Goal: Find specific page/section: Find specific page/section

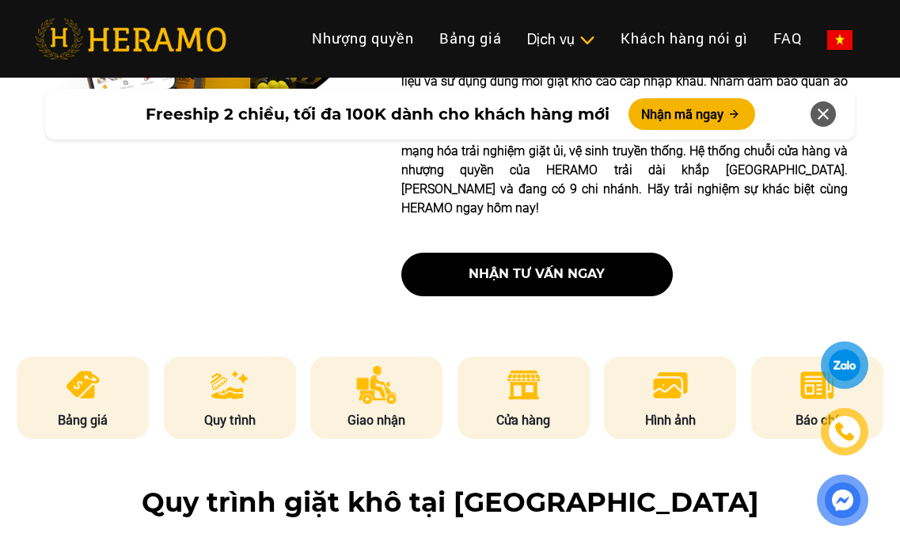
scroll to position [712, 0]
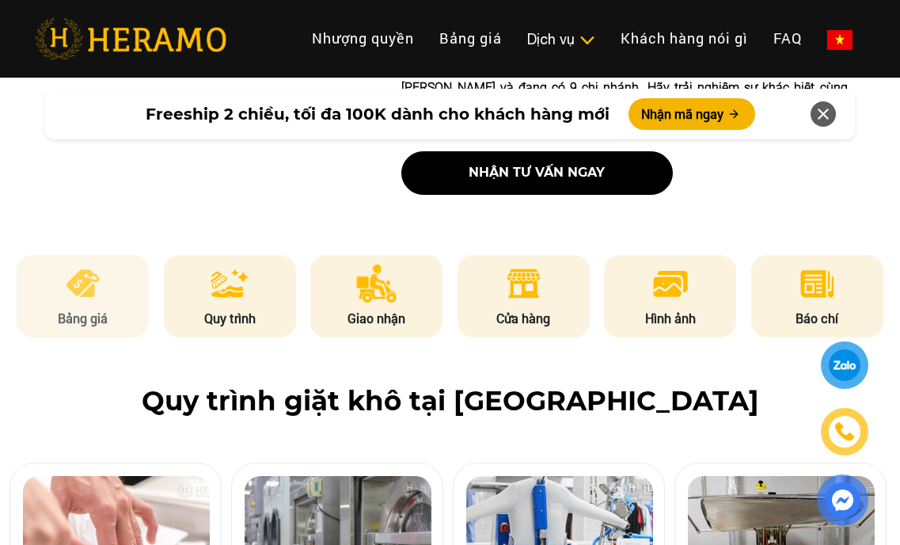
click at [77, 264] on img at bounding box center [82, 283] width 39 height 38
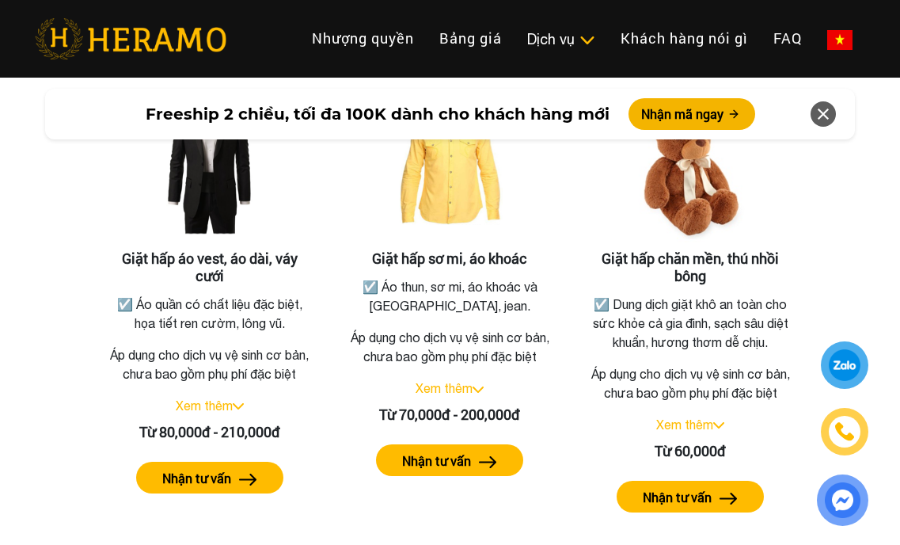
scroll to position [2919, 0]
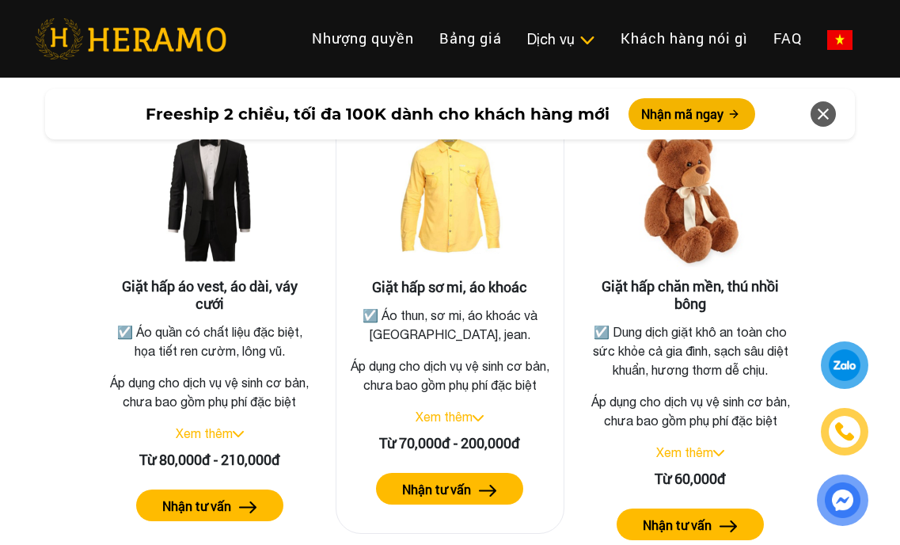
click at [468, 415] on link "Xem thêm" at bounding box center [444, 416] width 57 height 14
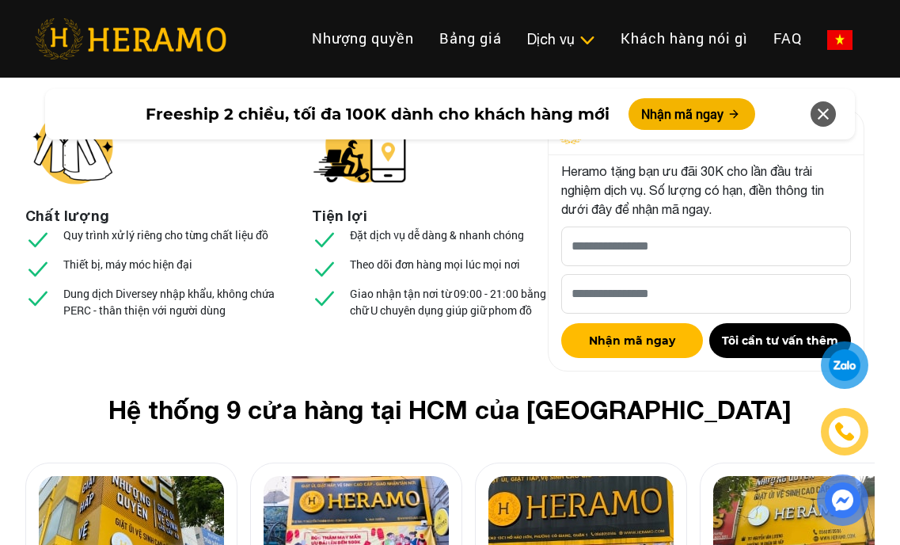
scroll to position [6482, 0]
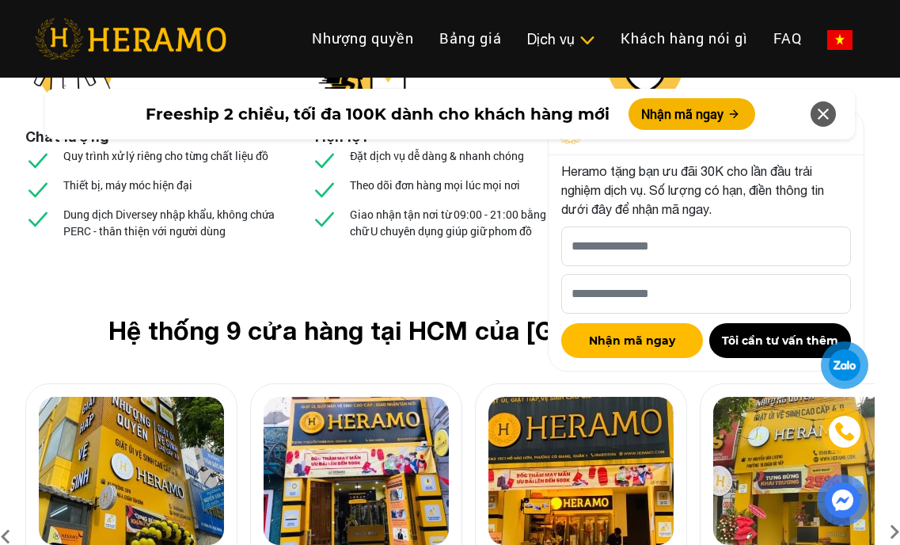
click at [895, 532] on icon at bounding box center [894, 537] width 28 height 10
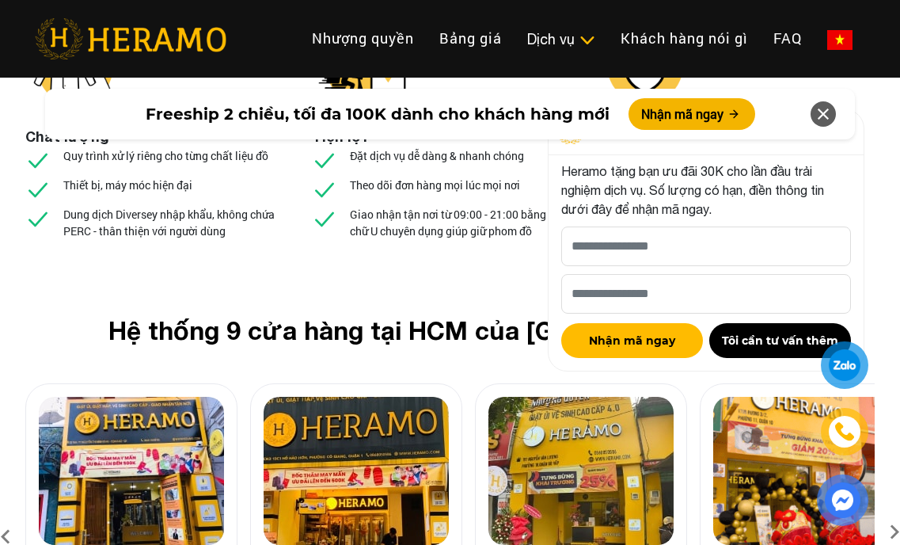
click at [895, 532] on icon at bounding box center [894, 537] width 28 height 10
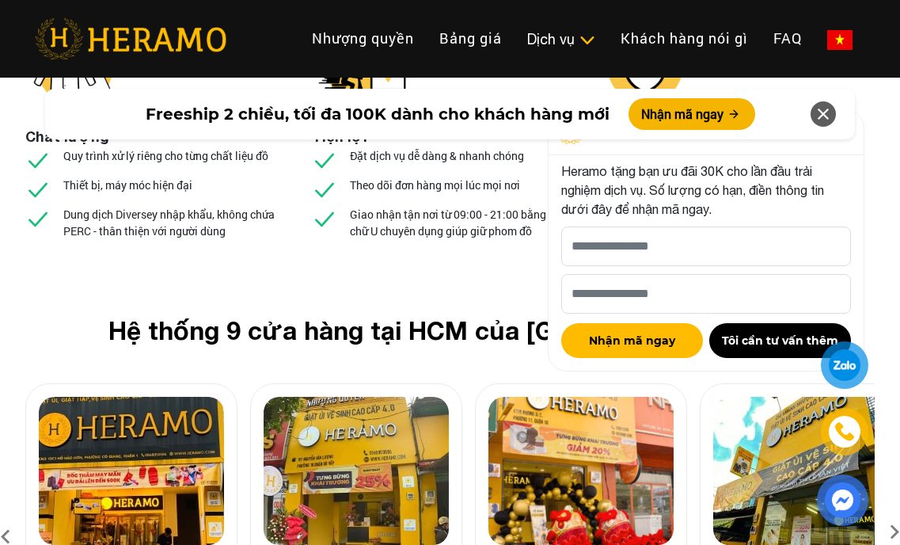
click at [895, 532] on icon at bounding box center [894, 537] width 28 height 10
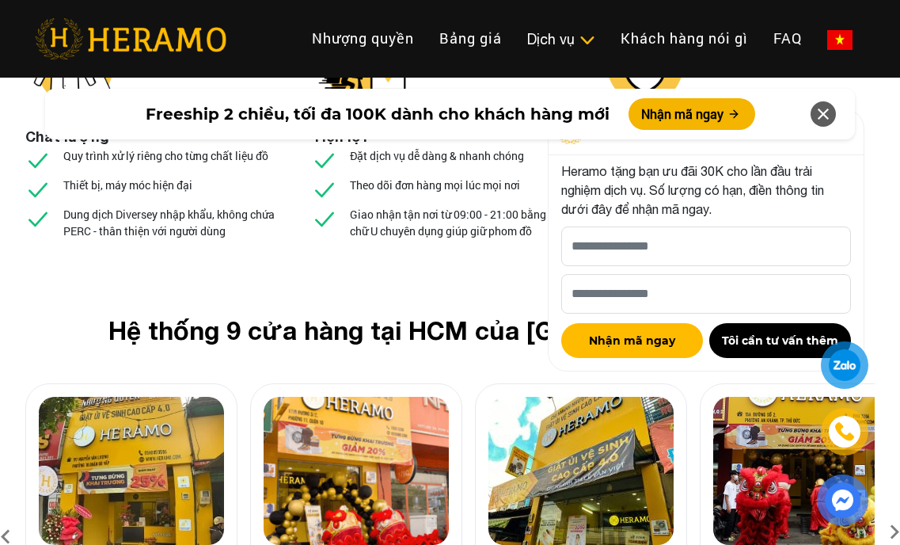
click at [373, 398] on img at bounding box center [356, 471] width 185 height 148
click at [841, 363] on div at bounding box center [845, 365] width 32 height 31
click at [826, 116] on icon at bounding box center [823, 114] width 19 height 28
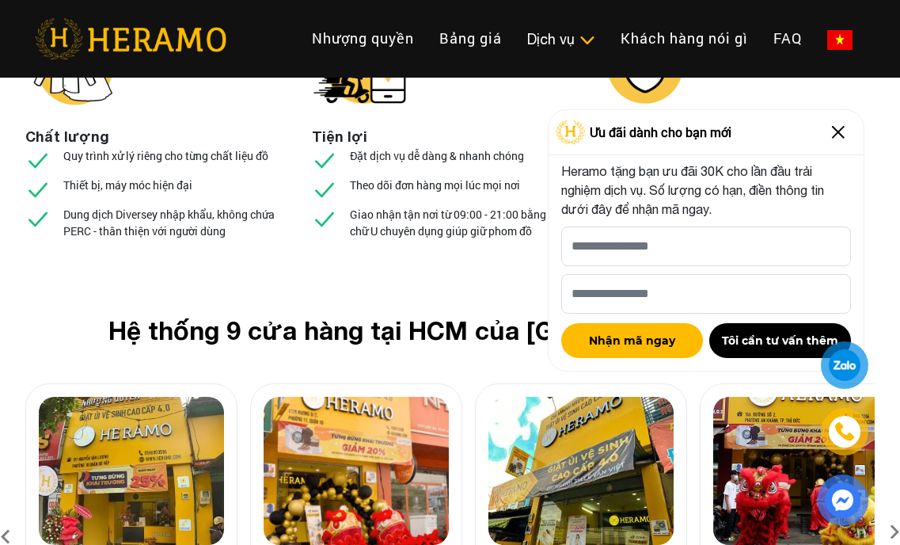
drag, startPoint x: 845, startPoint y: 367, endPoint x: 834, endPoint y: 367, distance: 11.1
click at [845, 367] on div at bounding box center [845, 365] width 40 height 40
click at [411, 397] on img at bounding box center [356, 471] width 185 height 148
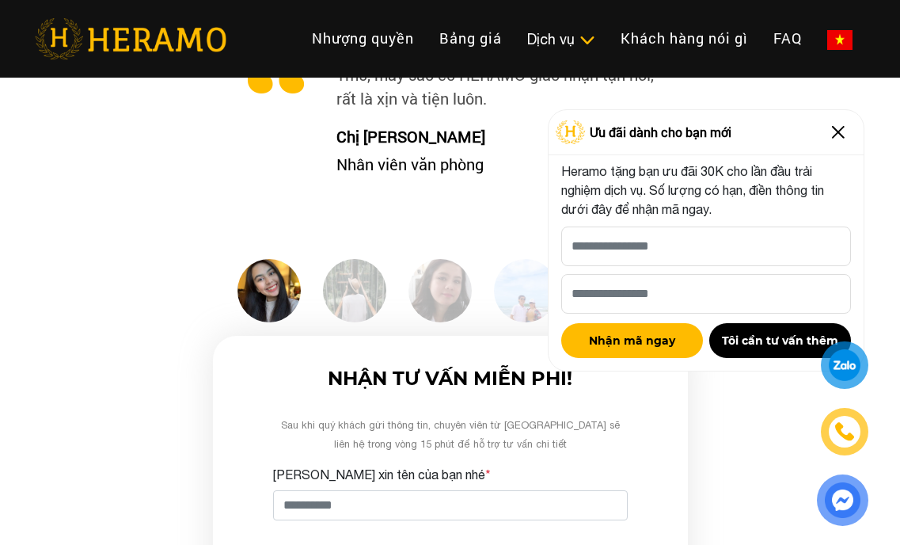
scroll to position [4186, 0]
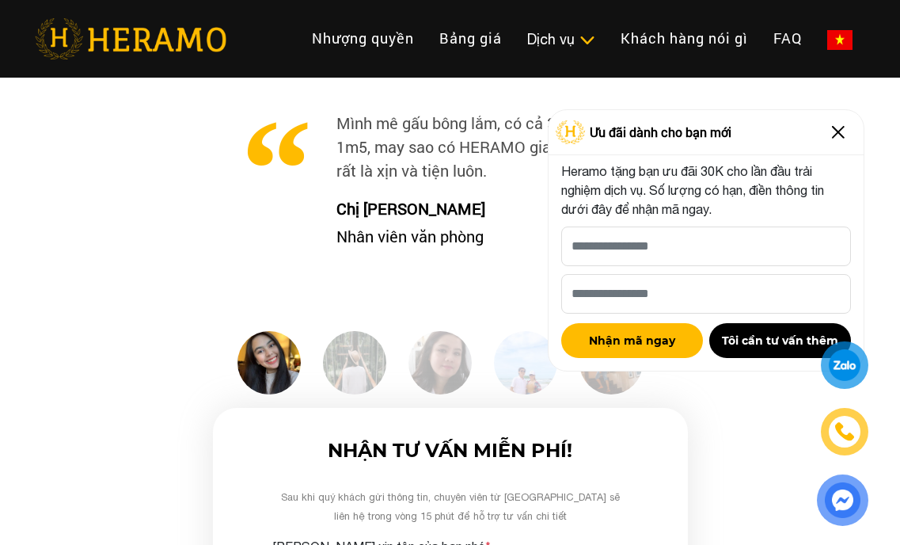
click at [838, 131] on img at bounding box center [838, 132] width 25 height 25
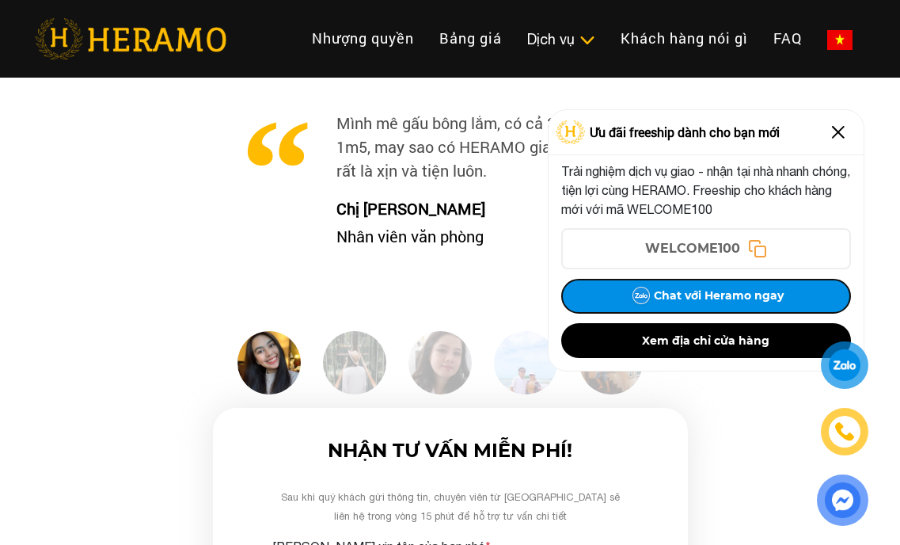
click at [674, 300] on button "Chat với Heramo ngay" at bounding box center [706, 296] width 290 height 35
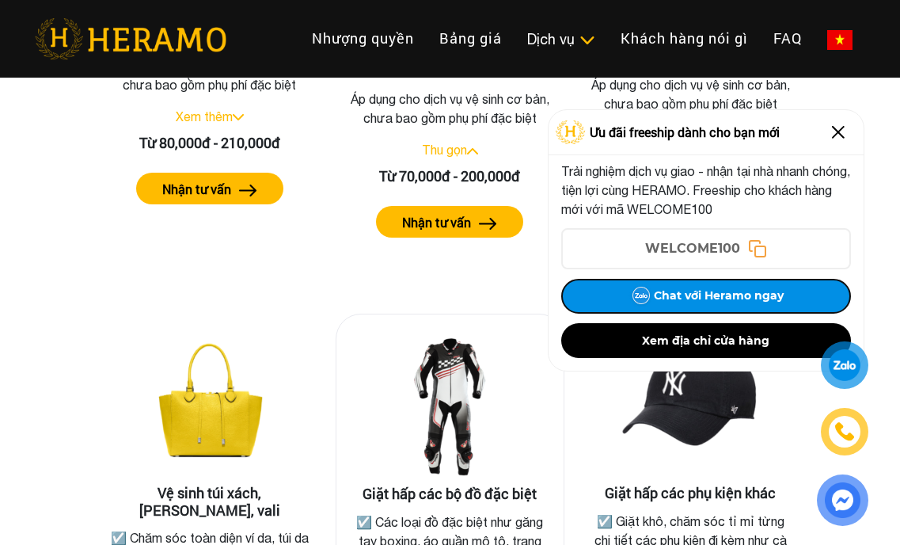
scroll to position [2999, 0]
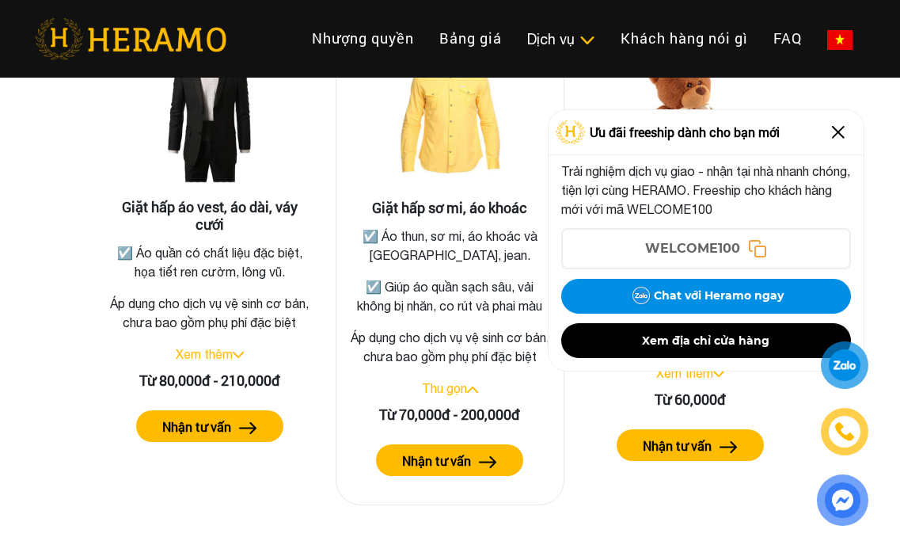
click at [487, 452] on button "Nhận tư vấn" at bounding box center [449, 460] width 147 height 32
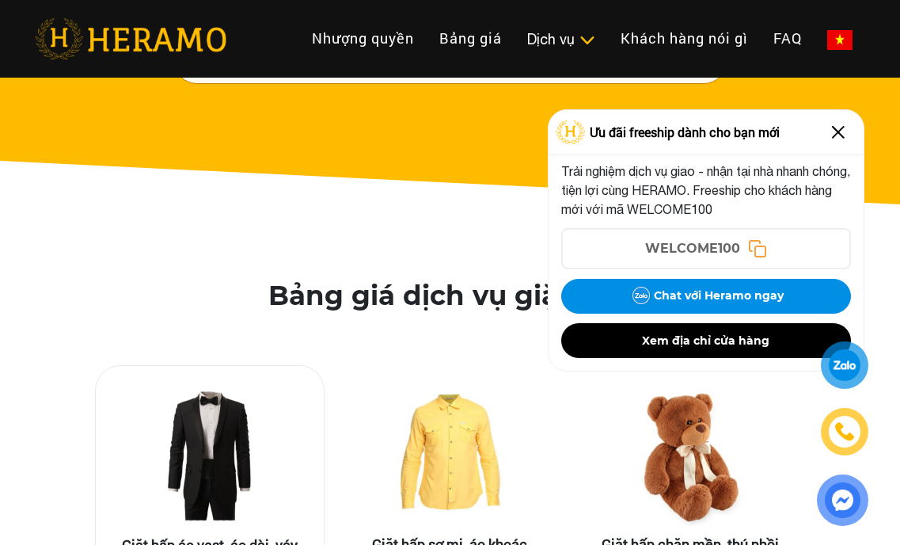
scroll to position [2524, 0]
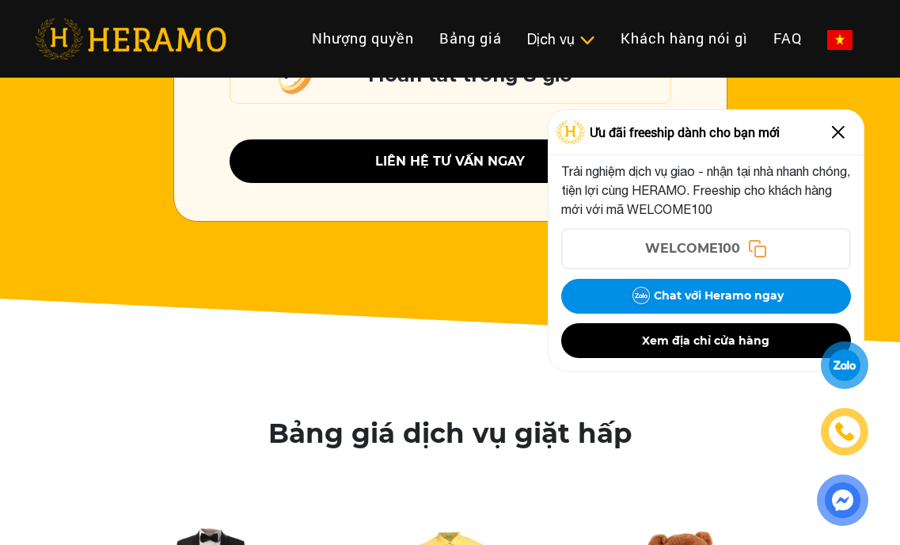
click at [841, 127] on img at bounding box center [838, 132] width 25 height 25
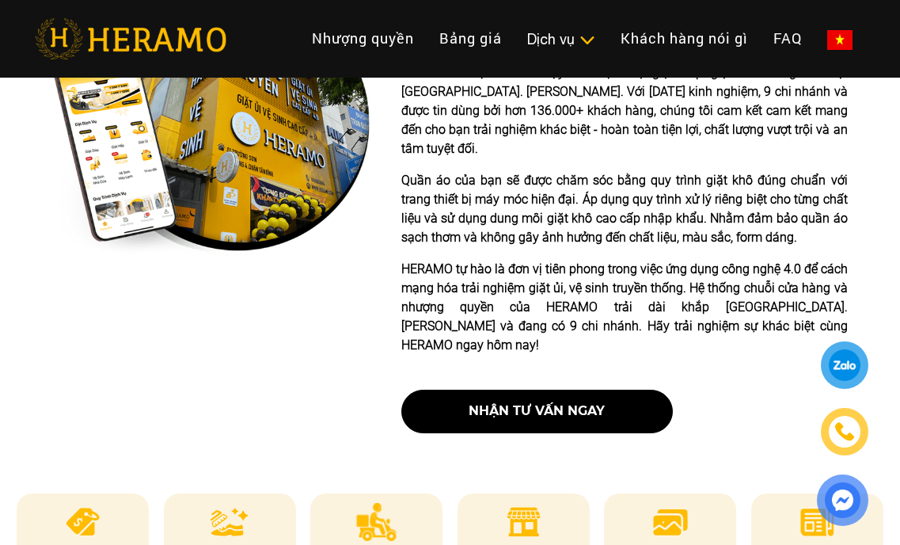
scroll to position [475, 0]
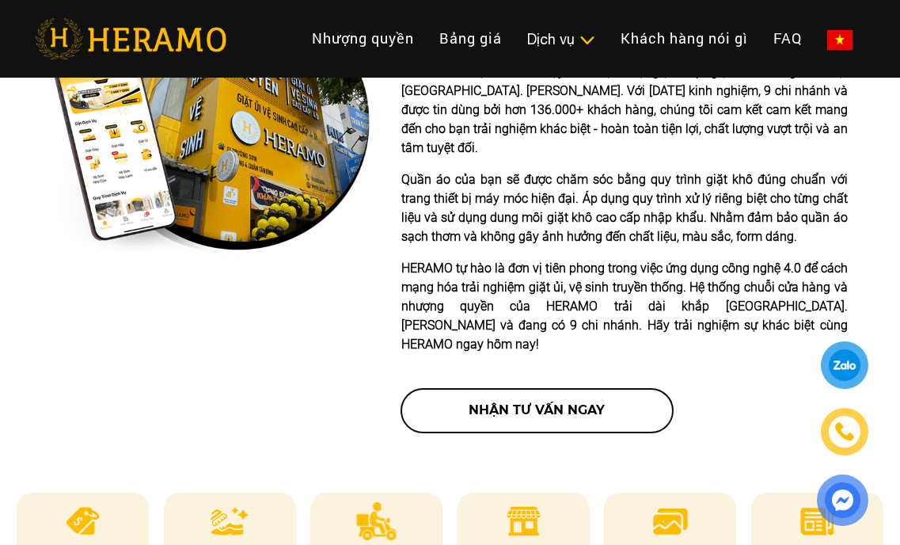
drag, startPoint x: 514, startPoint y: 367, endPoint x: 496, endPoint y: 368, distance: 18.2
click at [512, 389] on button "nhận tư vấn ngay" at bounding box center [537, 411] width 272 height 44
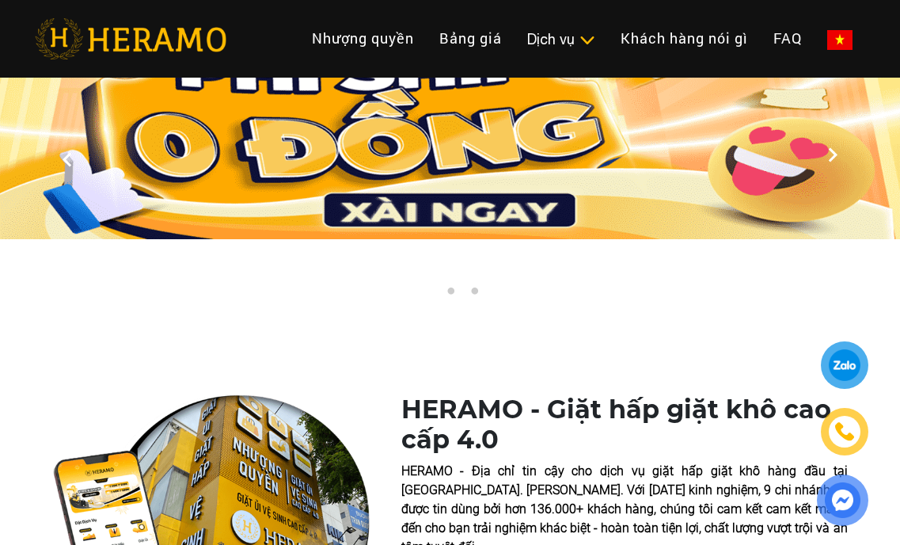
scroll to position [0, 0]
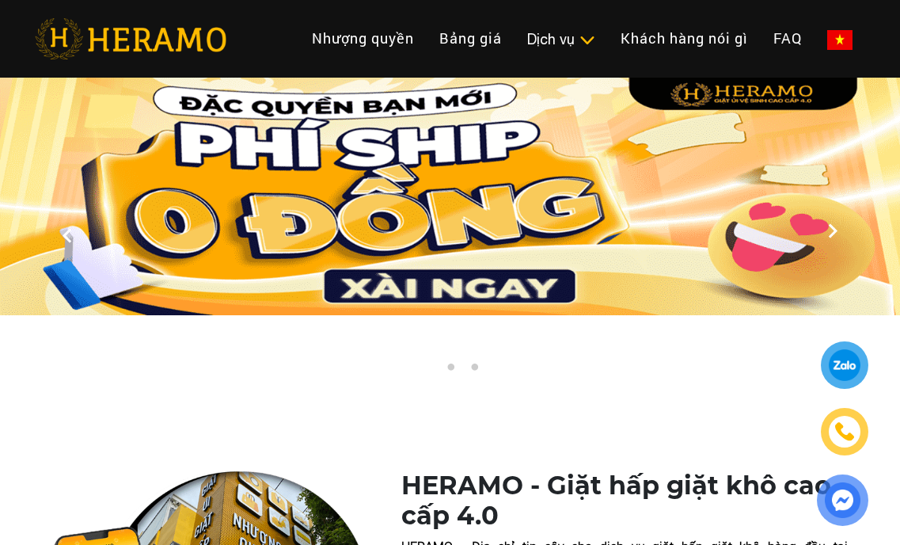
click at [849, 361] on div at bounding box center [844, 364] width 40 height 41
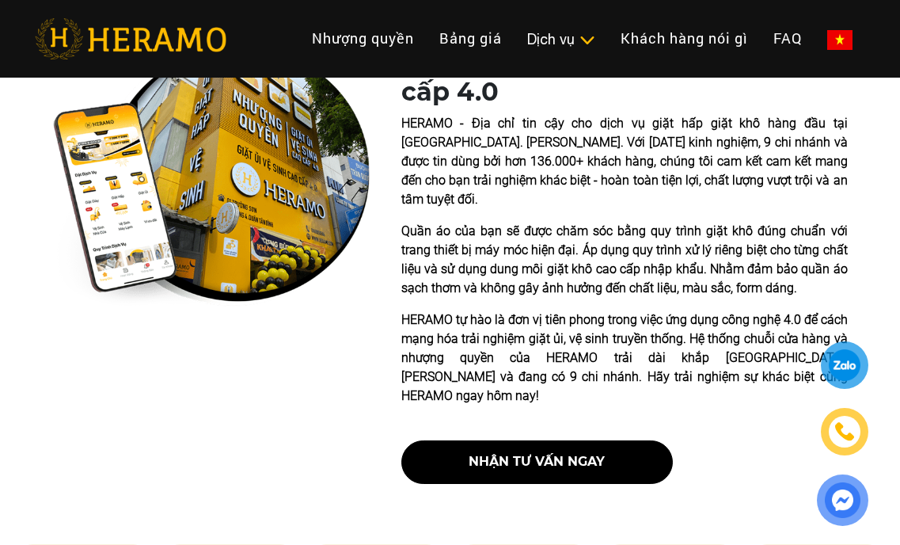
scroll to position [396, 0]
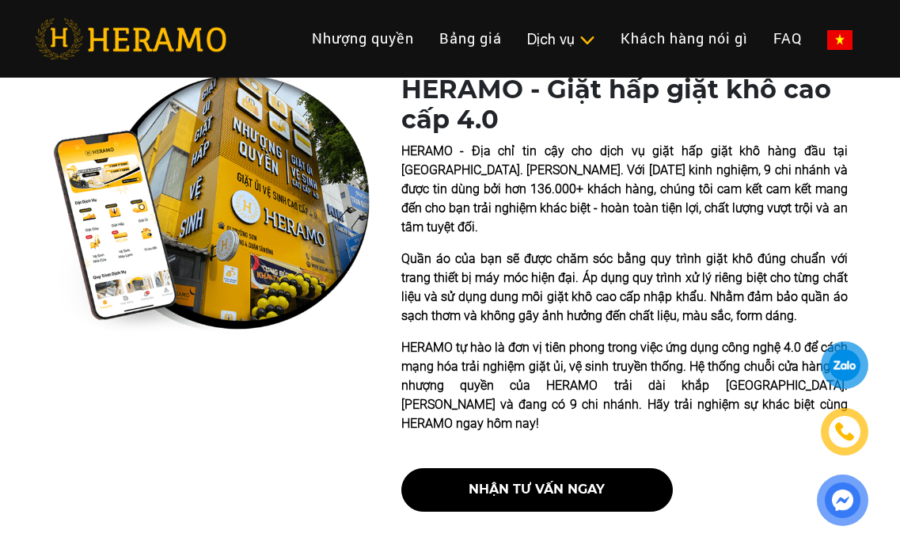
click at [851, 438] on img at bounding box center [844, 431] width 19 height 18
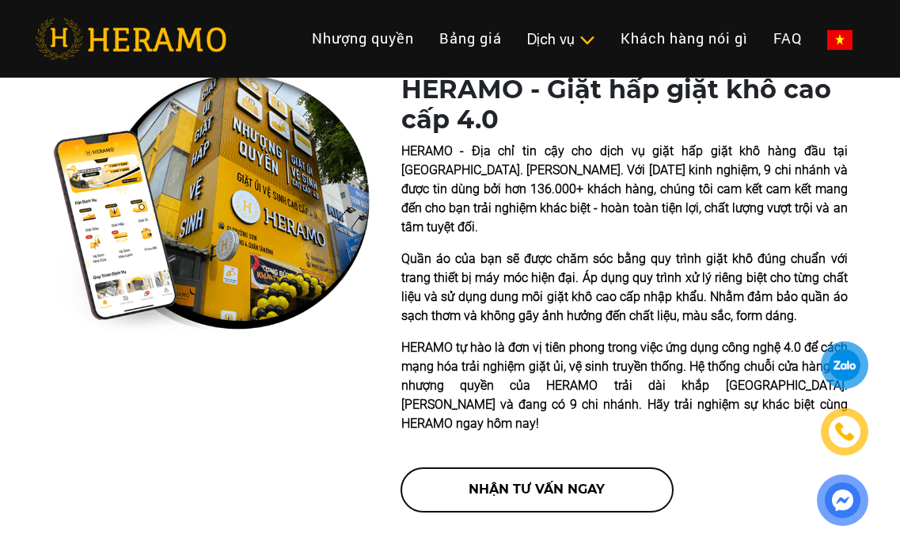
click at [575, 468] on button "nhận tư vấn ngay" at bounding box center [537, 490] width 272 height 44
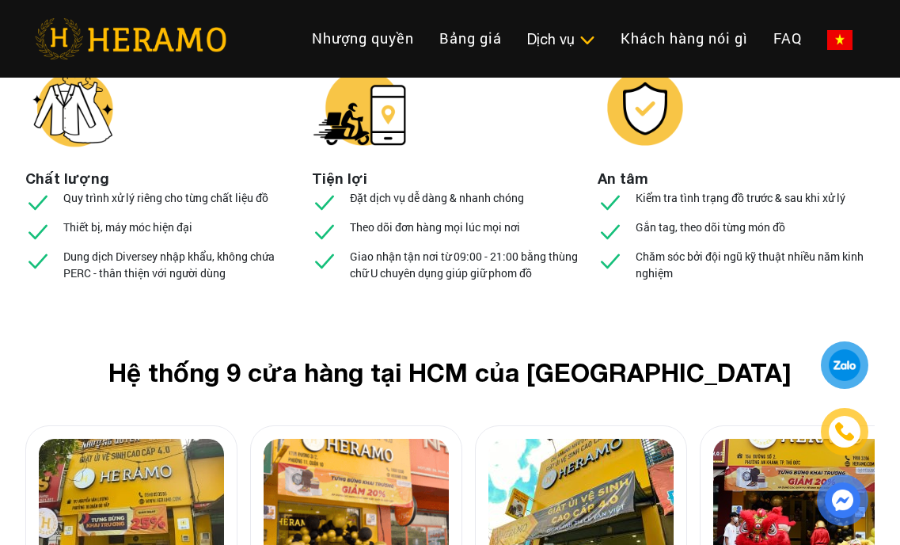
scroll to position [6648, 0]
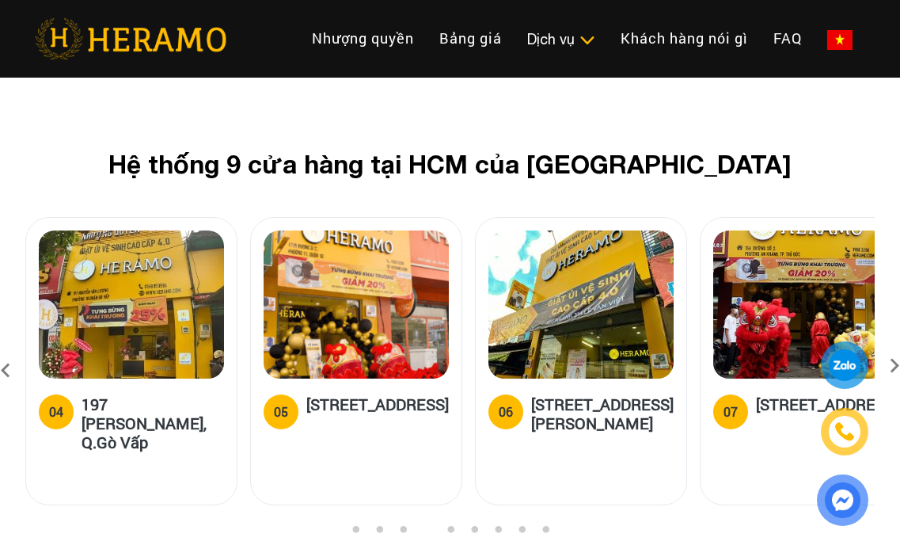
click at [357, 230] on img at bounding box center [356, 304] width 185 height 148
click at [320, 394] on h5 "[STREET_ADDRESS]" at bounding box center [377, 410] width 142 height 32
click at [402, 230] on img at bounding box center [356, 304] width 185 height 148
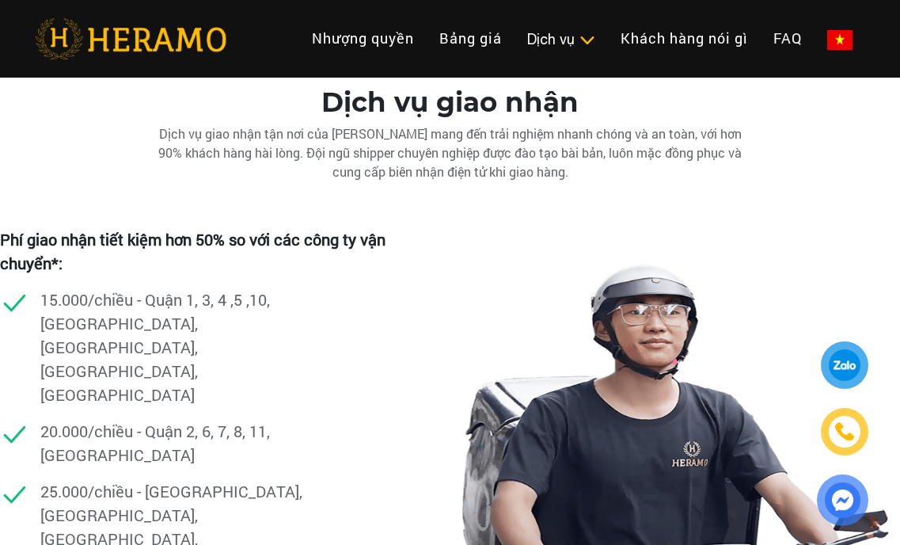
scroll to position [4748, 0]
